Goal: Information Seeking & Learning: Compare options

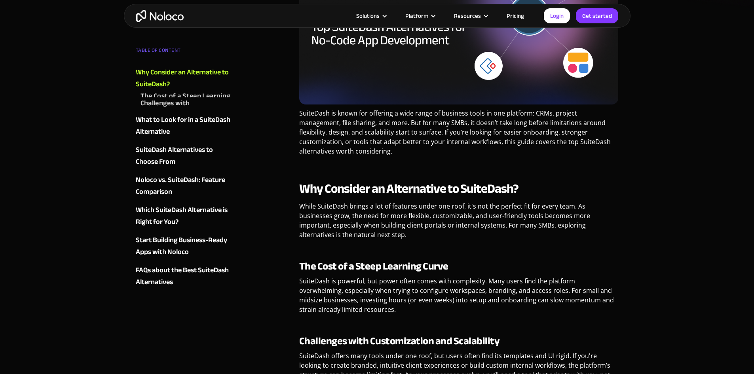
scroll to position [277, 0]
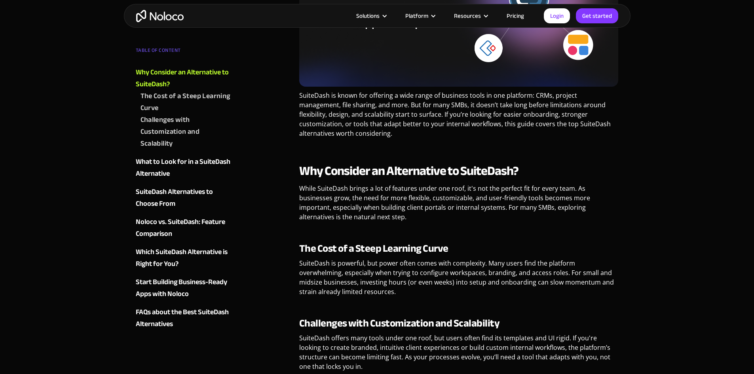
click at [167, 125] on div "Challenges with Customization and Scalability" at bounding box center [186, 132] width 91 height 36
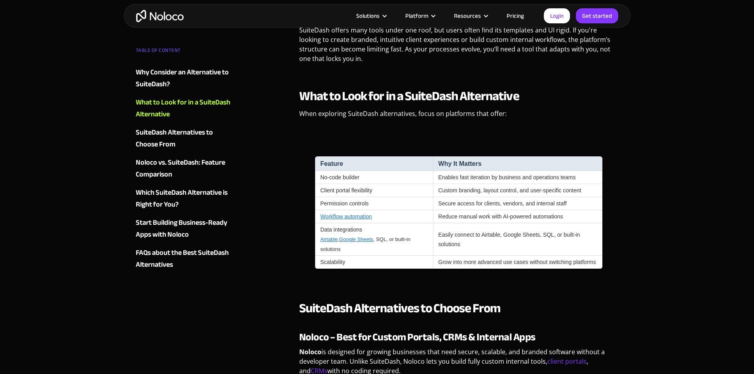
click at [210, 75] on div "Why Consider an Alternative to SuiteDash?" at bounding box center [184, 79] width 96 height 24
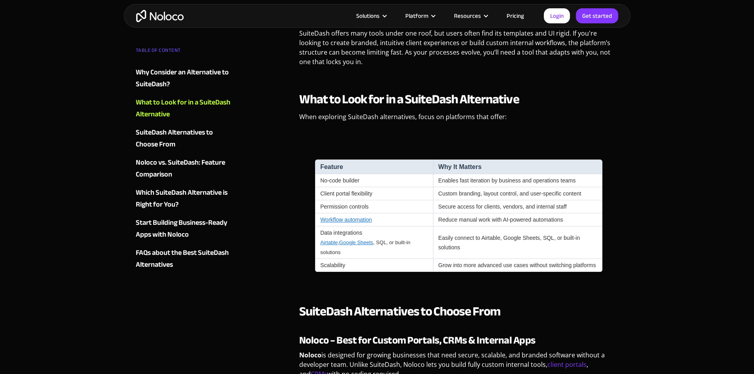
scroll to position [589, 0]
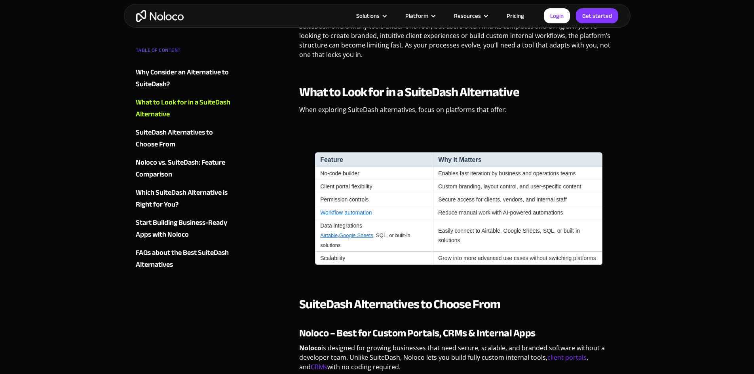
click at [157, 136] on div "SuiteDash Alternatives to Choose From" at bounding box center [184, 139] width 96 height 24
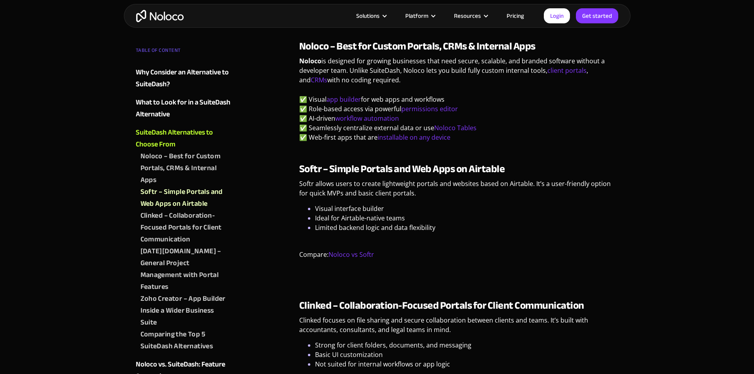
click at [186, 154] on div "Noloco – Best for Custom Portals, CRMs & Internal Apps" at bounding box center [186, 168] width 91 height 36
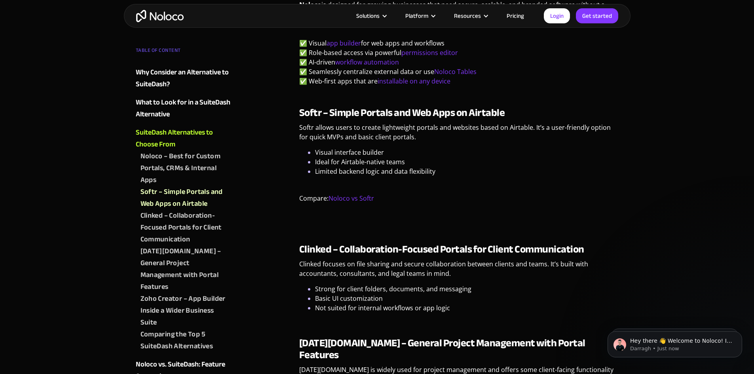
scroll to position [946, 0]
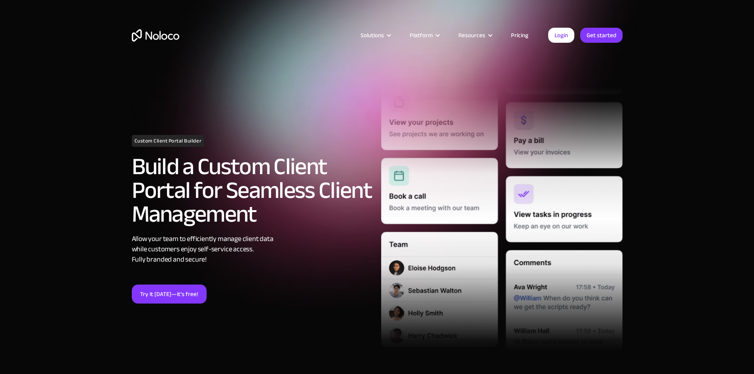
click at [526, 34] on link "Pricing" at bounding box center [519, 35] width 37 height 10
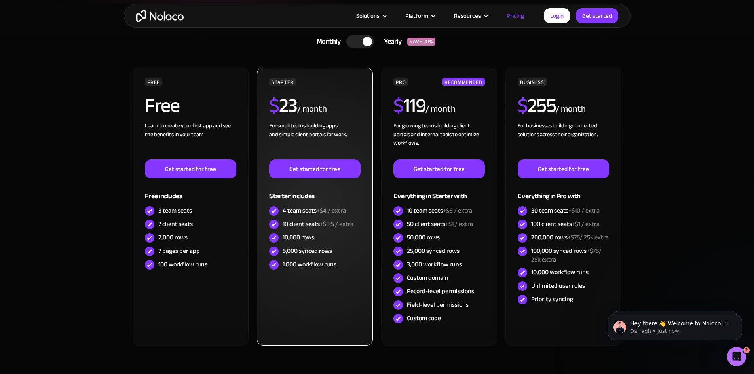
scroll to position [198, 0]
